Goal: Task Accomplishment & Management: Use online tool/utility

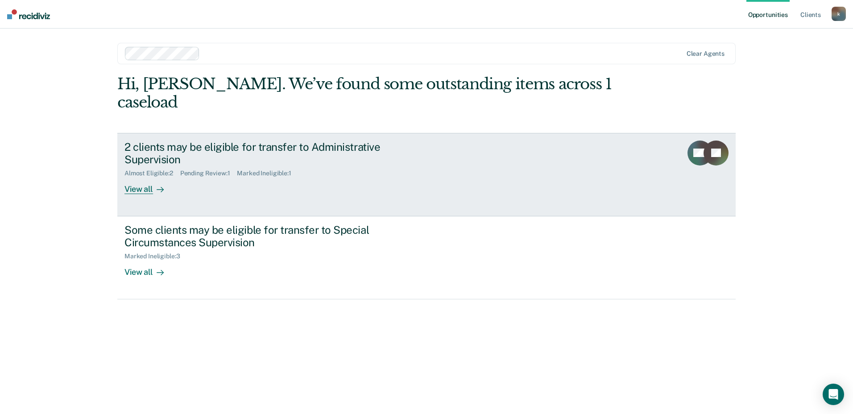
click at [141, 177] on div "View all" at bounding box center [149, 185] width 50 height 17
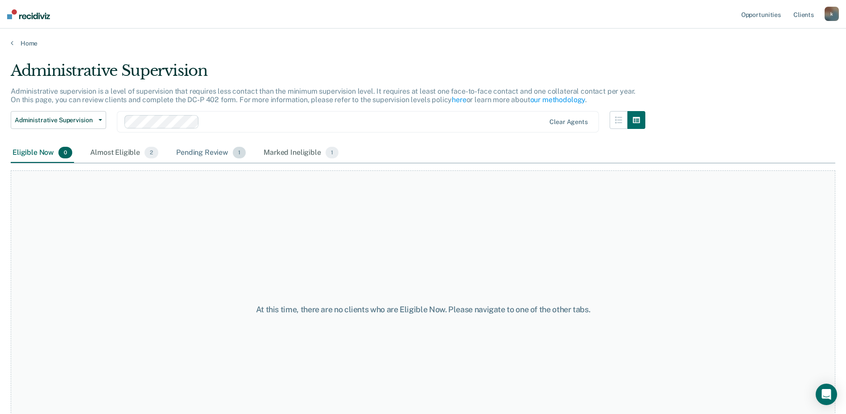
click at [243, 149] on span "1" at bounding box center [239, 153] width 13 height 12
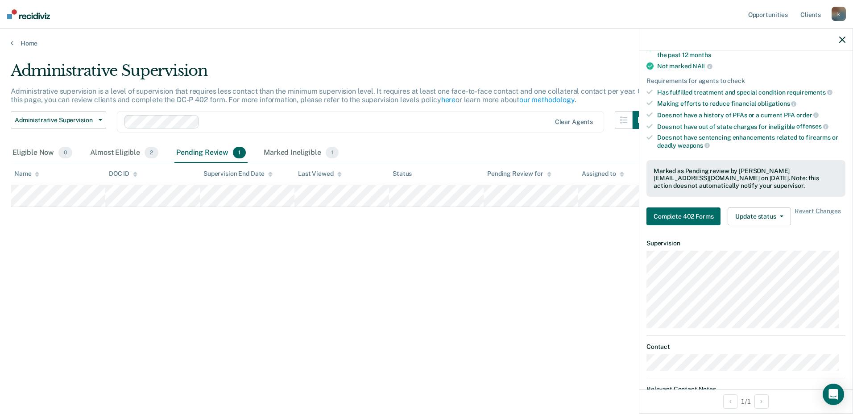
scroll to position [134, 0]
click at [783, 216] on button "Update status" at bounding box center [759, 215] width 63 height 18
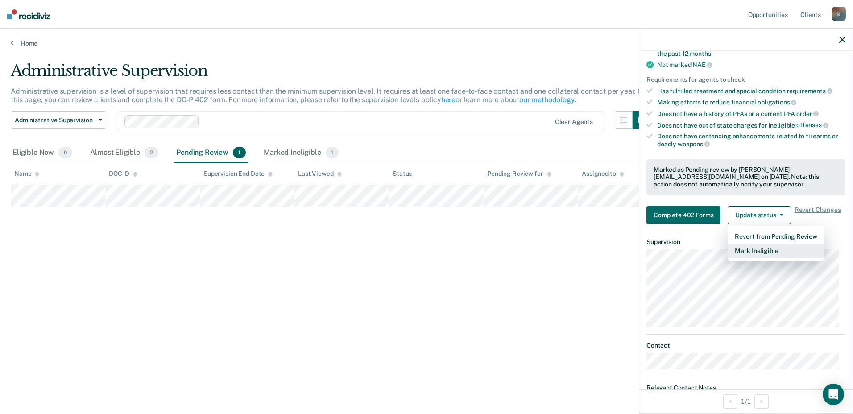
click at [765, 253] on button "Mark Ineligible" at bounding box center [776, 251] width 96 height 14
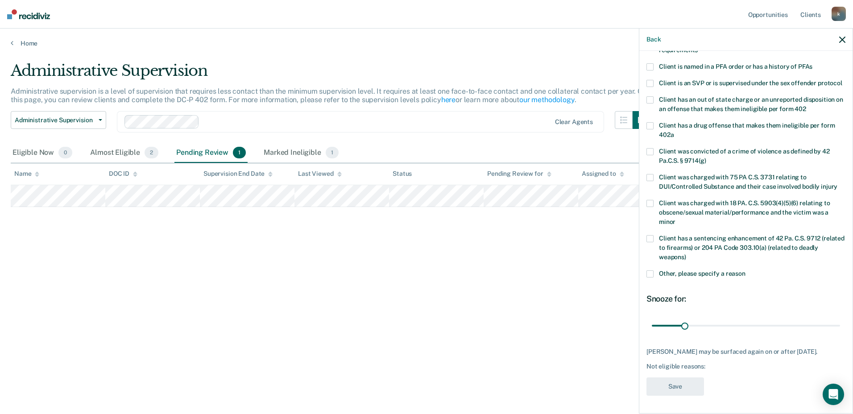
scroll to position [106, 0]
click at [648, 63] on span at bounding box center [649, 66] width 7 height 7
click at [812, 63] on input "Client is named in a PFA order or has a history of PFAs" at bounding box center [812, 63] width 0 height 0
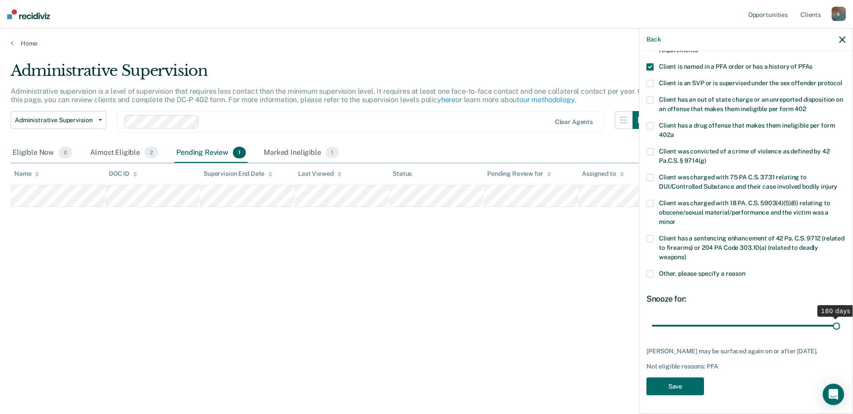
drag, startPoint x: 682, startPoint y: 330, endPoint x: 854, endPoint y: 347, distance: 173.5
type input "180"
click at [840, 333] on input "range" at bounding box center [746, 326] width 188 height 16
click at [690, 386] on button "Save" at bounding box center [675, 386] width 58 height 18
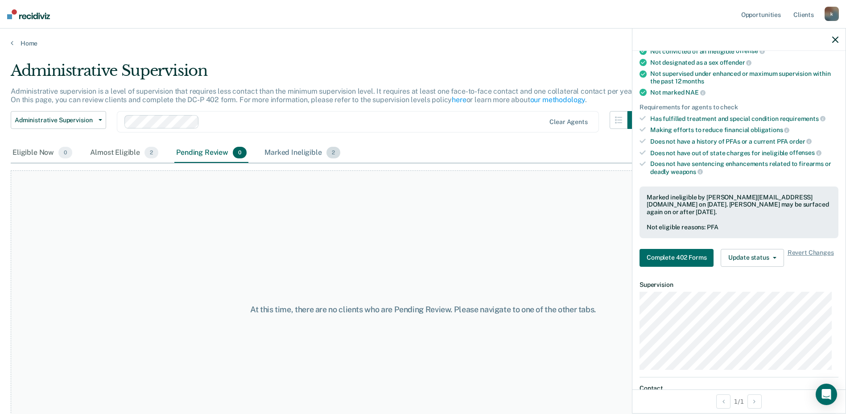
click at [288, 157] on div "Marked Ineligible 2" at bounding box center [302, 153] width 79 height 20
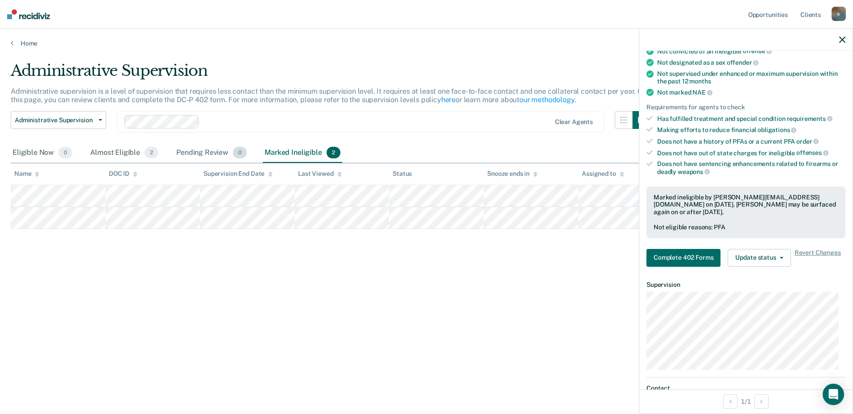
click at [209, 150] on div "Pending Review 0" at bounding box center [211, 153] width 74 height 20
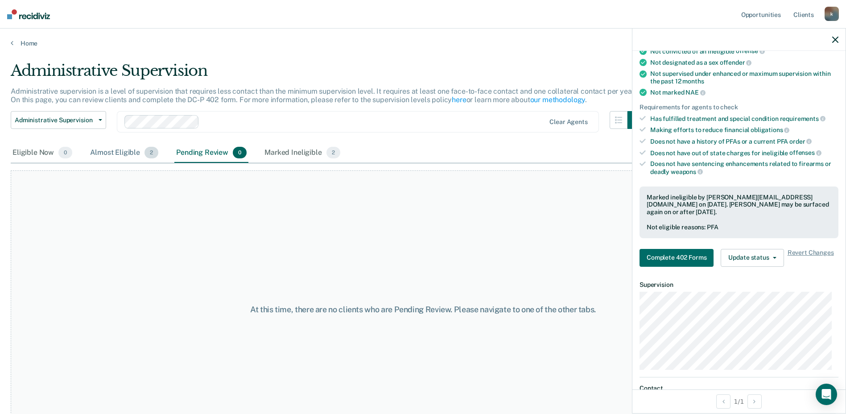
click at [124, 153] on div "Almost Eligible 2" at bounding box center [124, 153] width 72 height 20
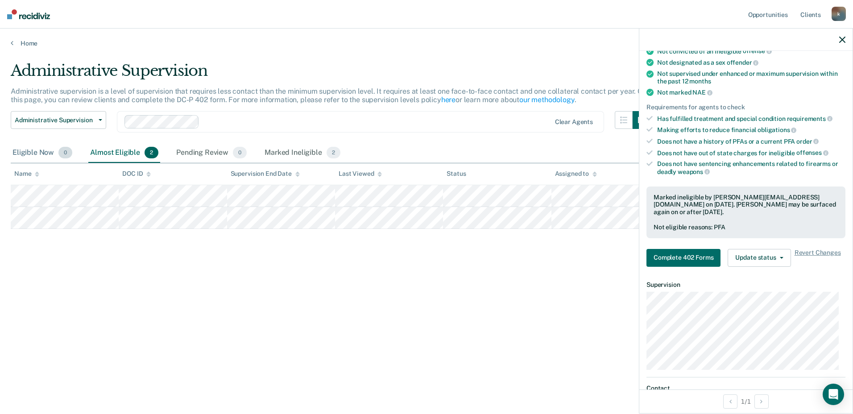
click at [40, 150] on div "Eligible Now 0" at bounding box center [42, 153] width 63 height 20
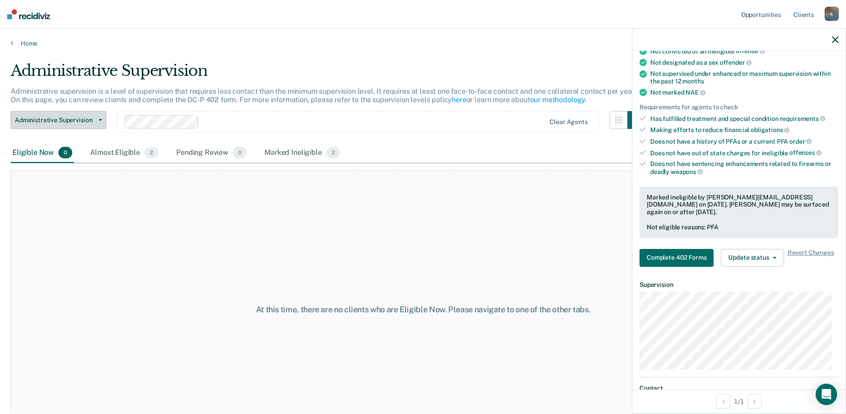
click at [98, 119] on span "button" at bounding box center [98, 120] width 7 height 2
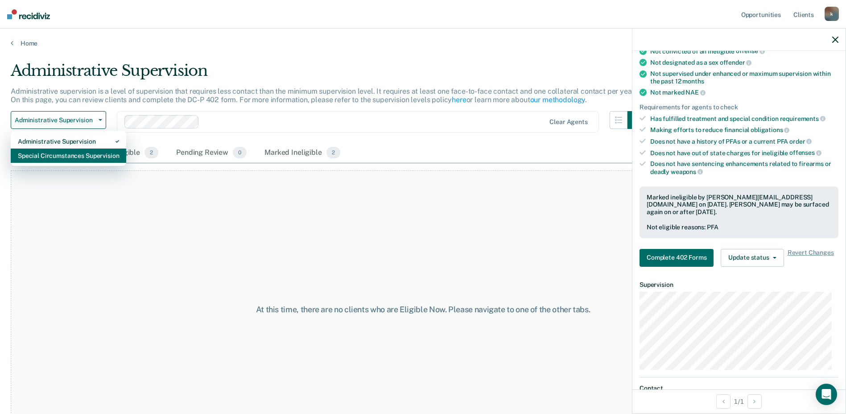
click at [81, 156] on div "Special Circumstances Supervision" at bounding box center [68, 156] width 101 height 14
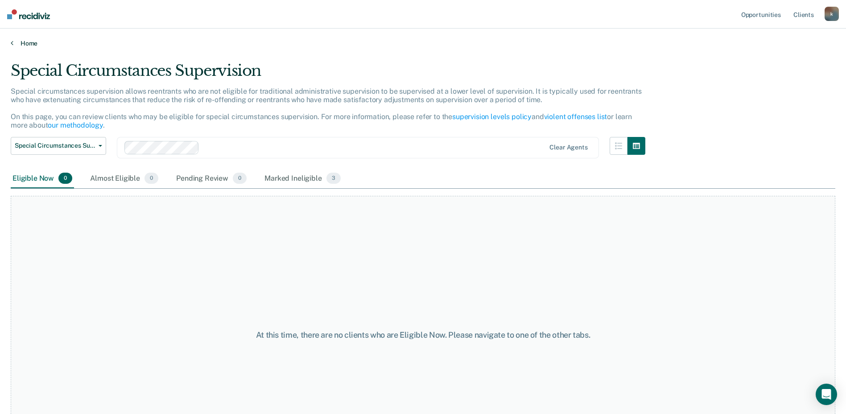
click at [35, 45] on link "Home" at bounding box center [423, 43] width 825 height 8
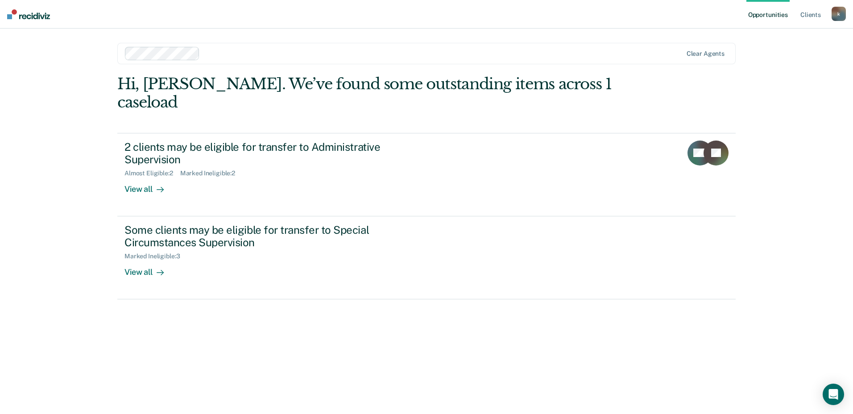
click at [837, 16] on div "k" at bounding box center [839, 14] width 14 height 14
click at [782, 60] on link "Log Out" at bounding box center [803, 59] width 72 height 8
